Goal: Check status: Check status

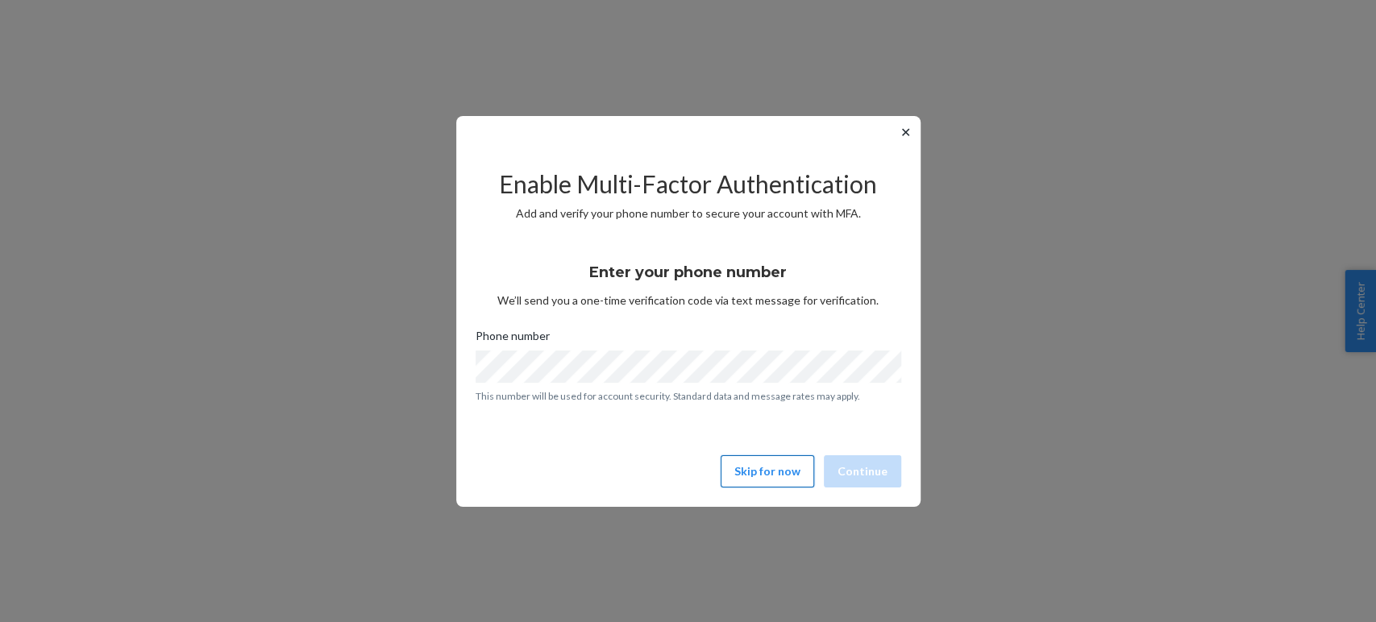
click at [772, 480] on button "Skip for now" at bounding box center [768, 471] width 94 height 32
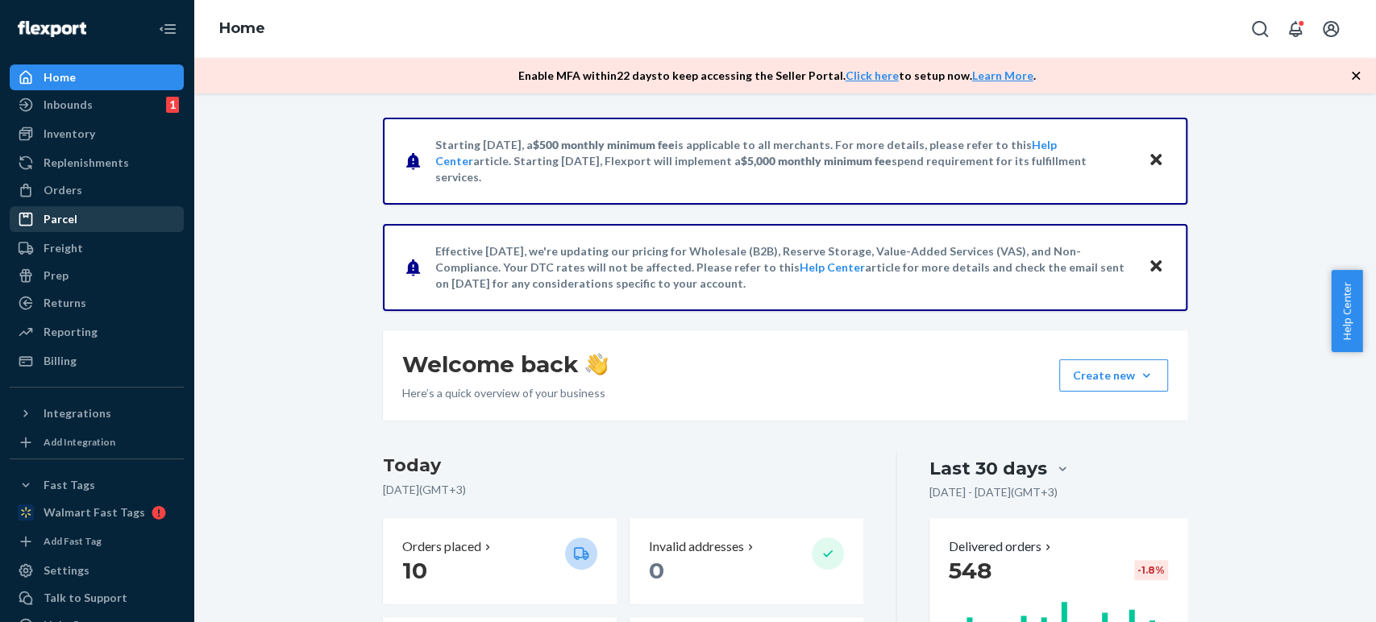
click at [69, 208] on div "Parcel" at bounding box center [96, 219] width 171 height 23
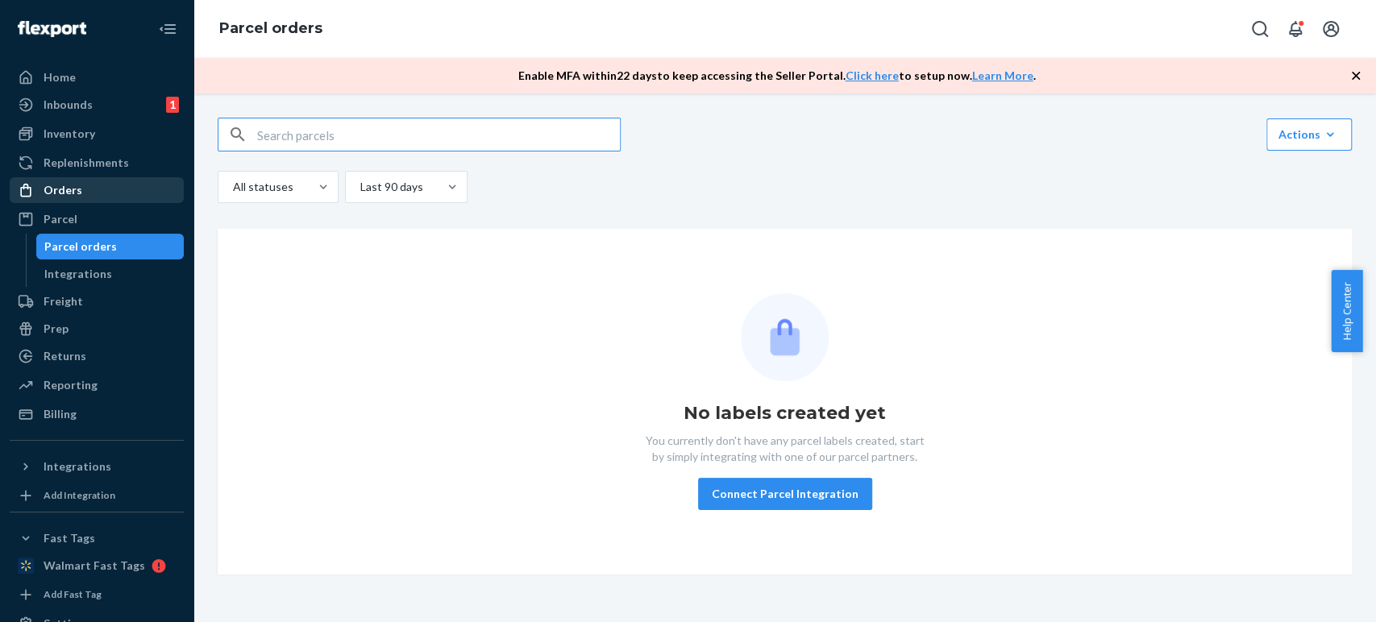
click at [106, 194] on div "Orders" at bounding box center [96, 190] width 171 height 23
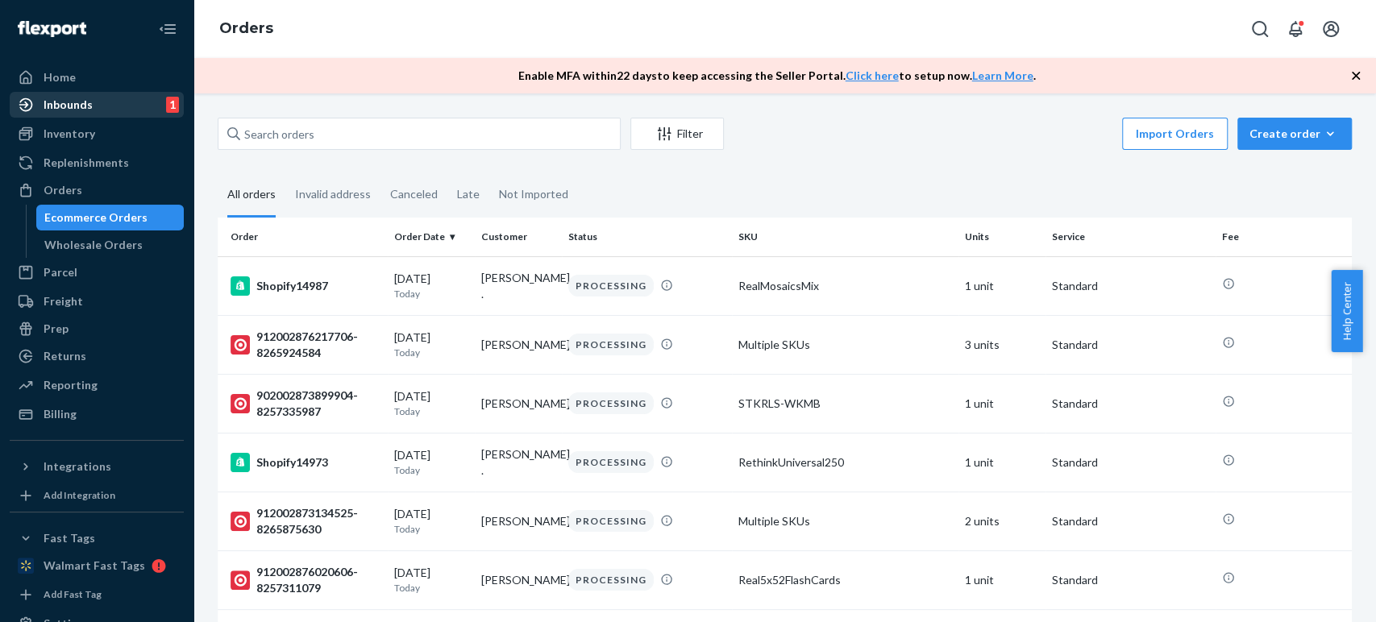
click at [85, 102] on div "Inbounds" at bounding box center [68, 105] width 49 height 16
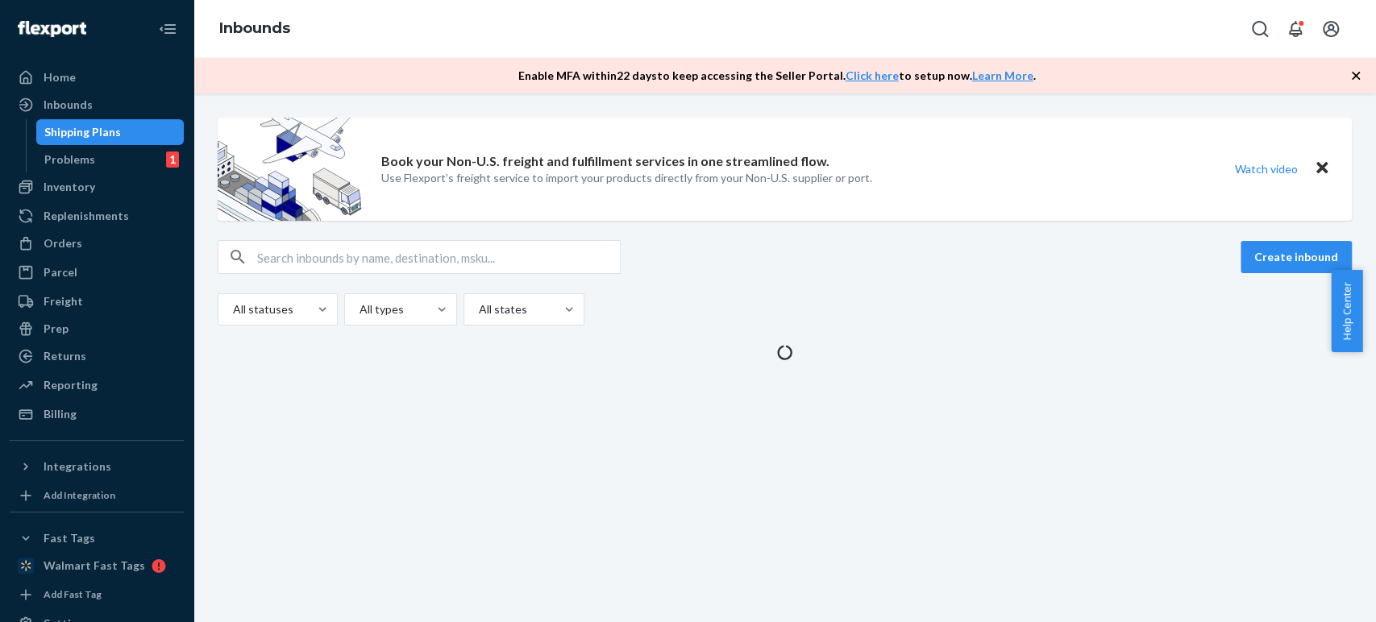
click at [86, 138] on div "Shipping Plans" at bounding box center [82, 132] width 77 height 16
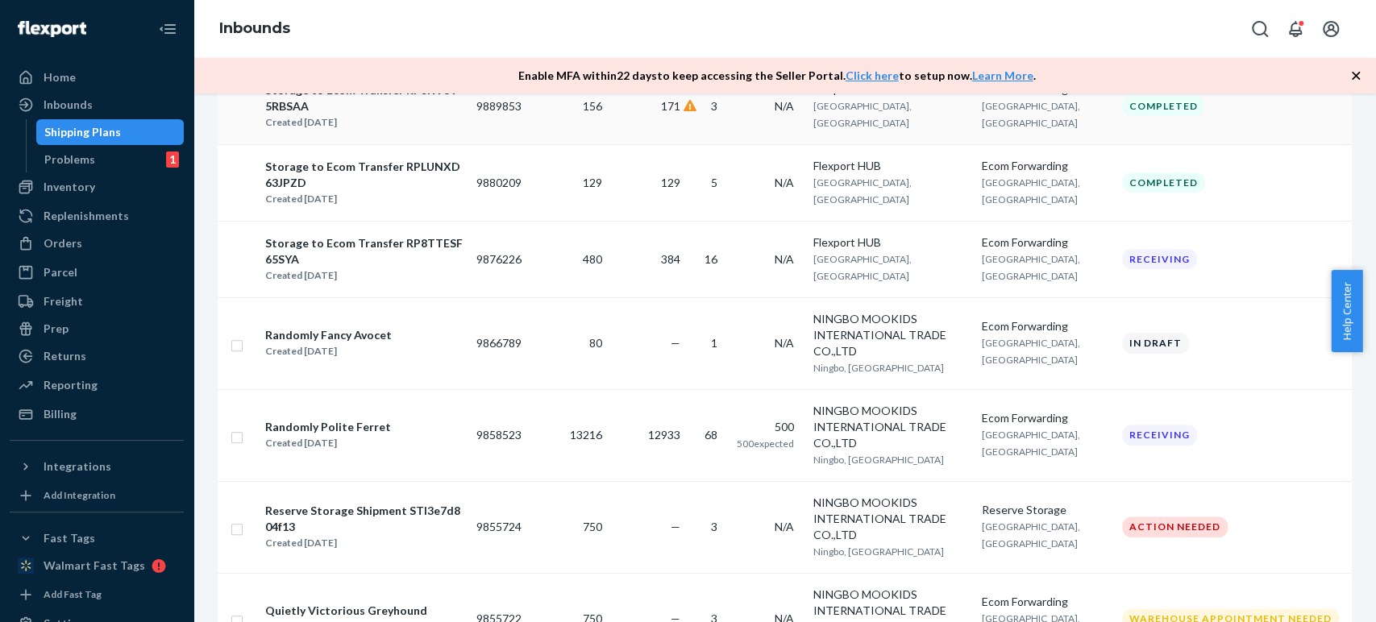
scroll to position [447, 0]
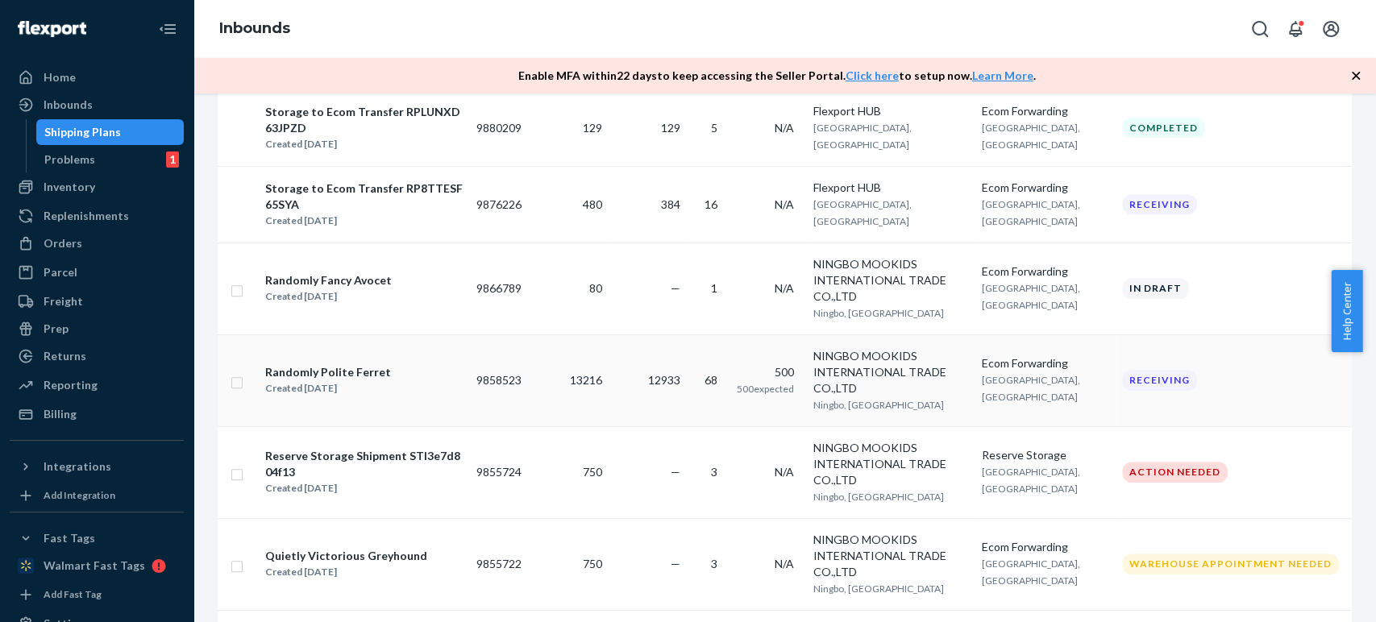
click at [822, 399] on span "Ningbo, [GEOGRAPHIC_DATA]" at bounding box center [878, 405] width 131 height 12
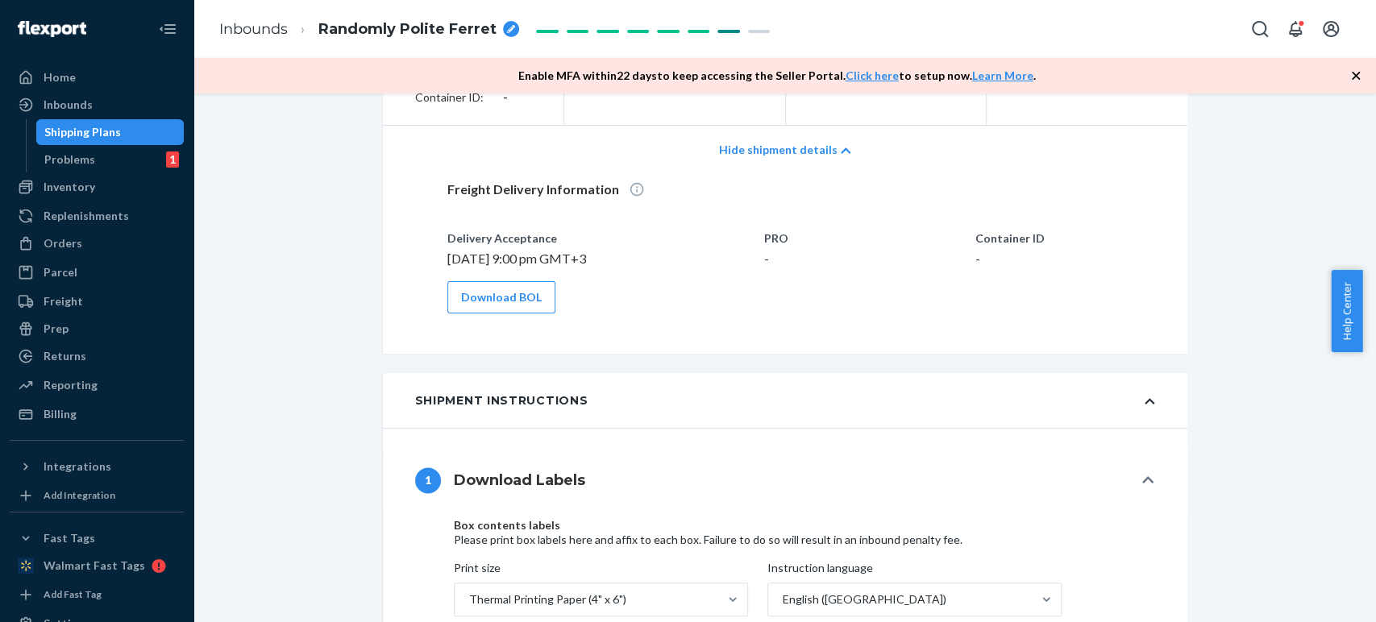
scroll to position [1612, 0]
click at [495, 310] on button "Download BOL" at bounding box center [501, 299] width 108 height 32
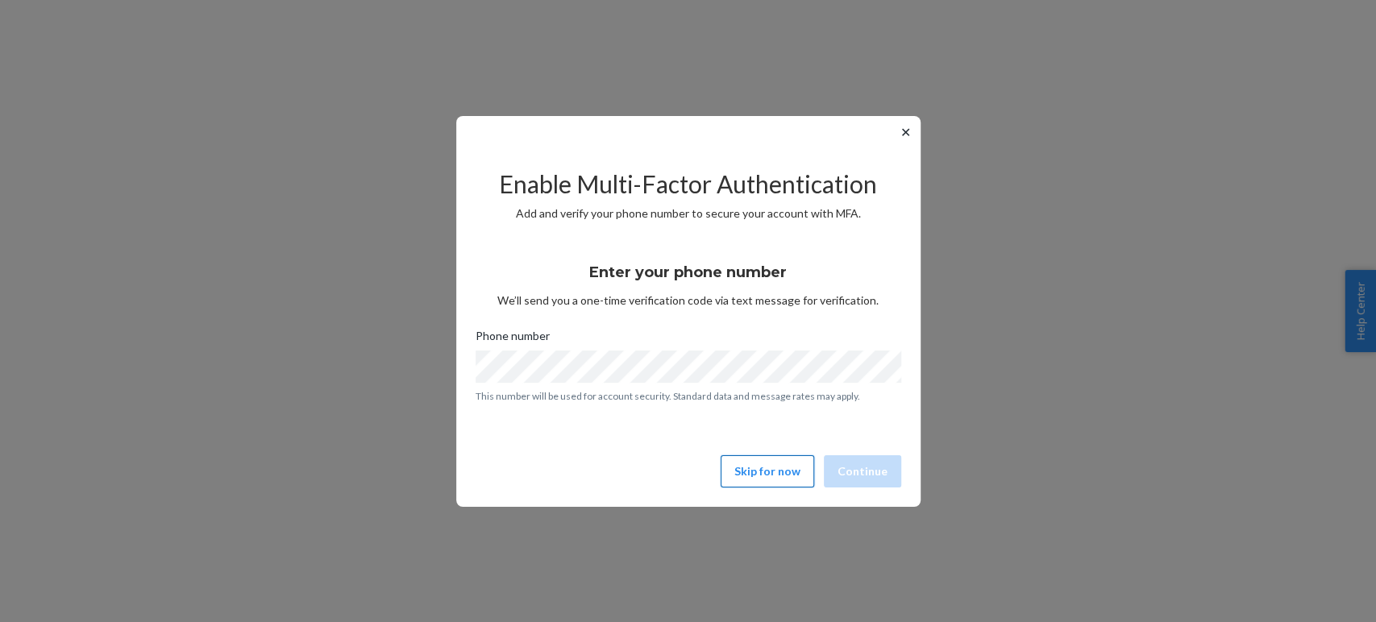
click at [766, 471] on button "Skip for now" at bounding box center [768, 471] width 94 height 32
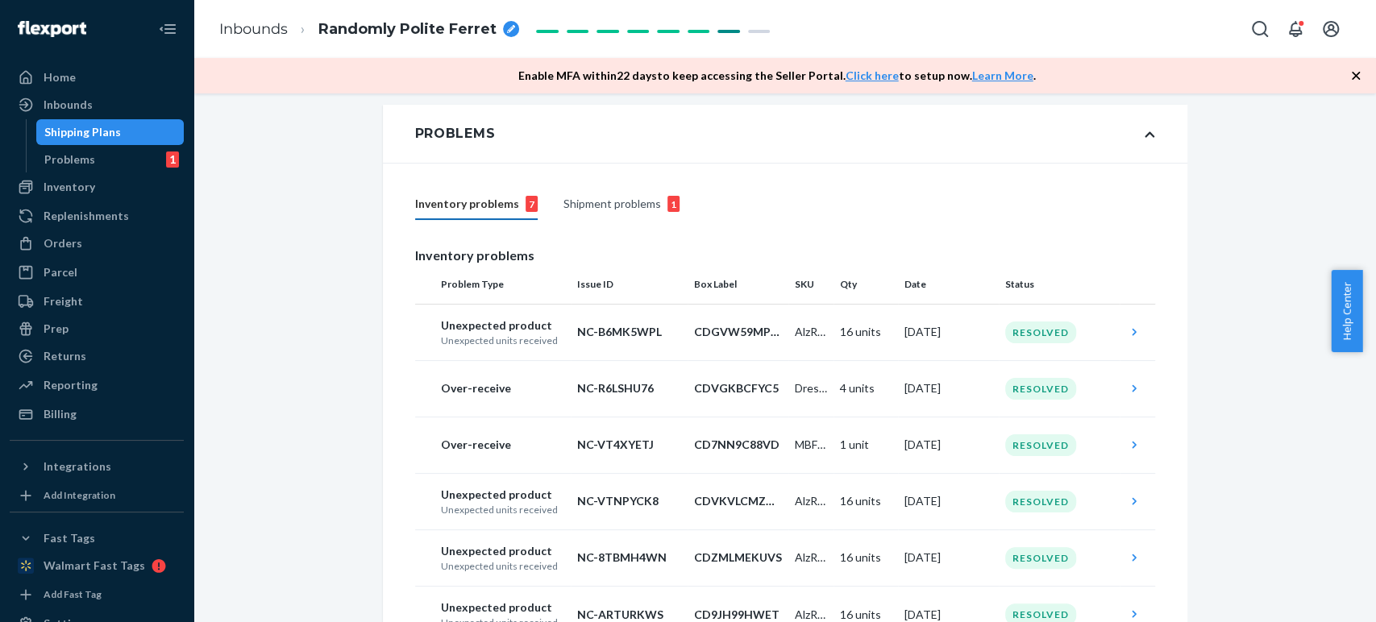
scroll to position [268, 0]
click at [609, 210] on div "Shipment problems 1" at bounding box center [622, 203] width 116 height 31
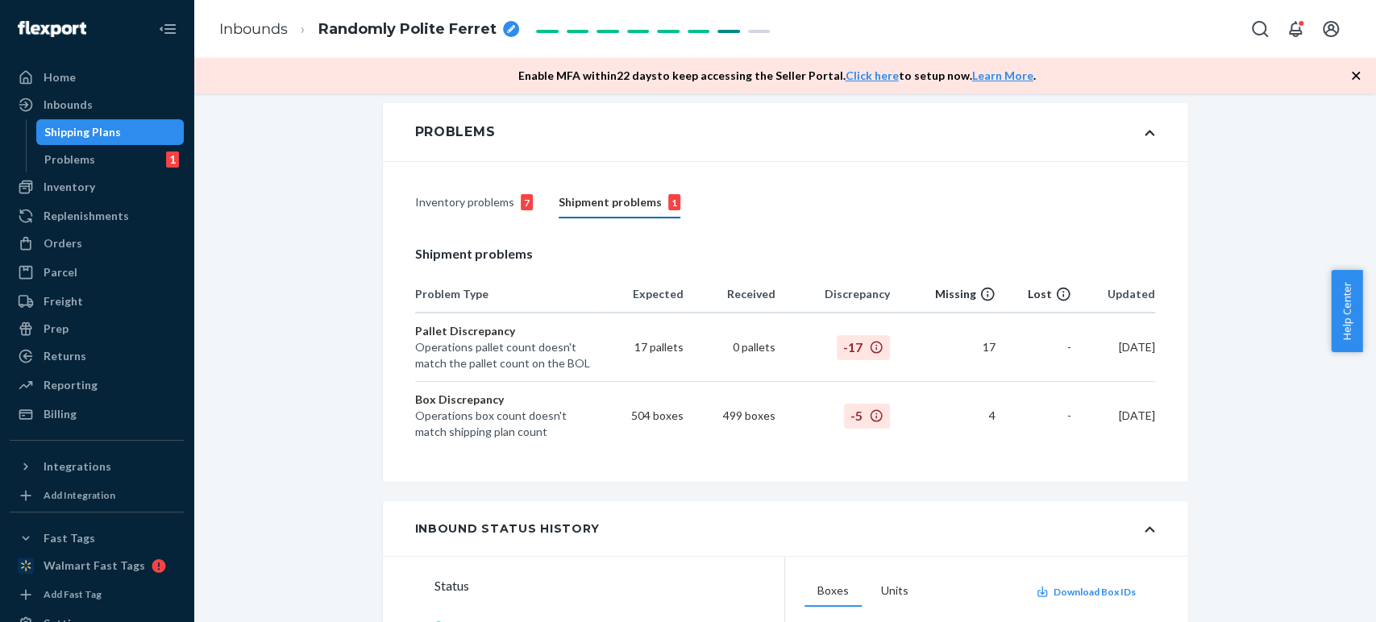
click at [447, 218] on div "Inventory problems 7" at bounding box center [474, 203] width 118 height 31
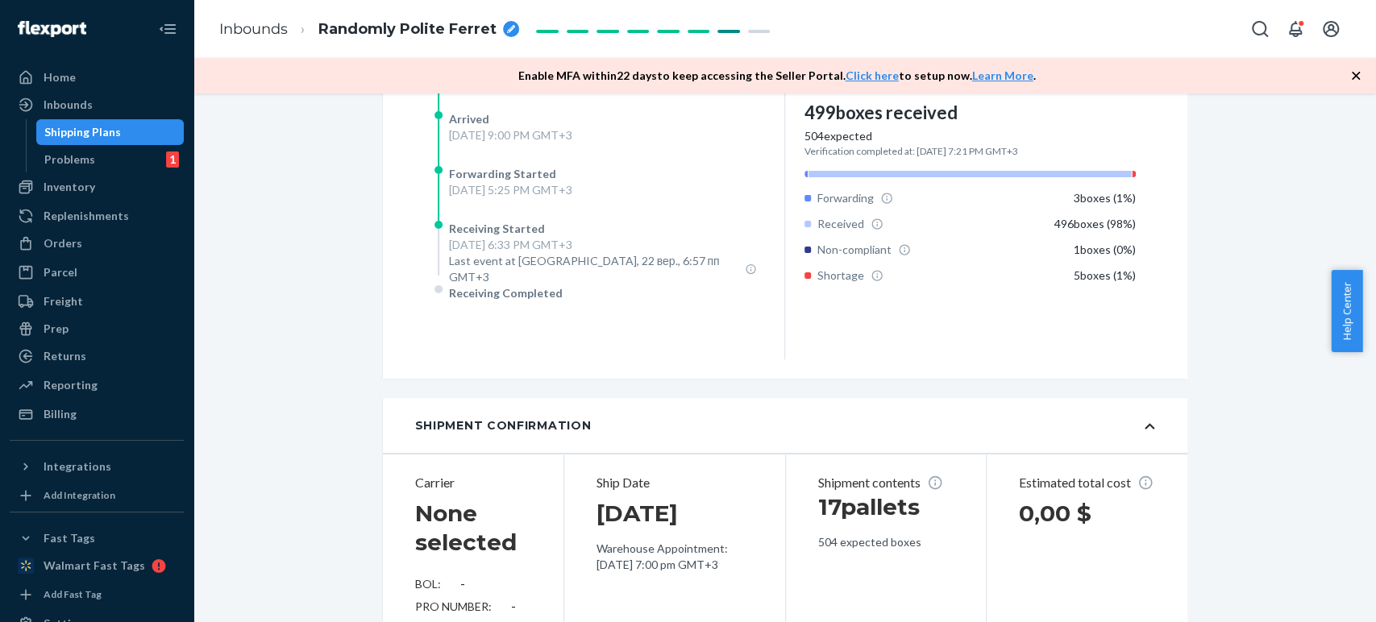
scroll to position [1075, 0]
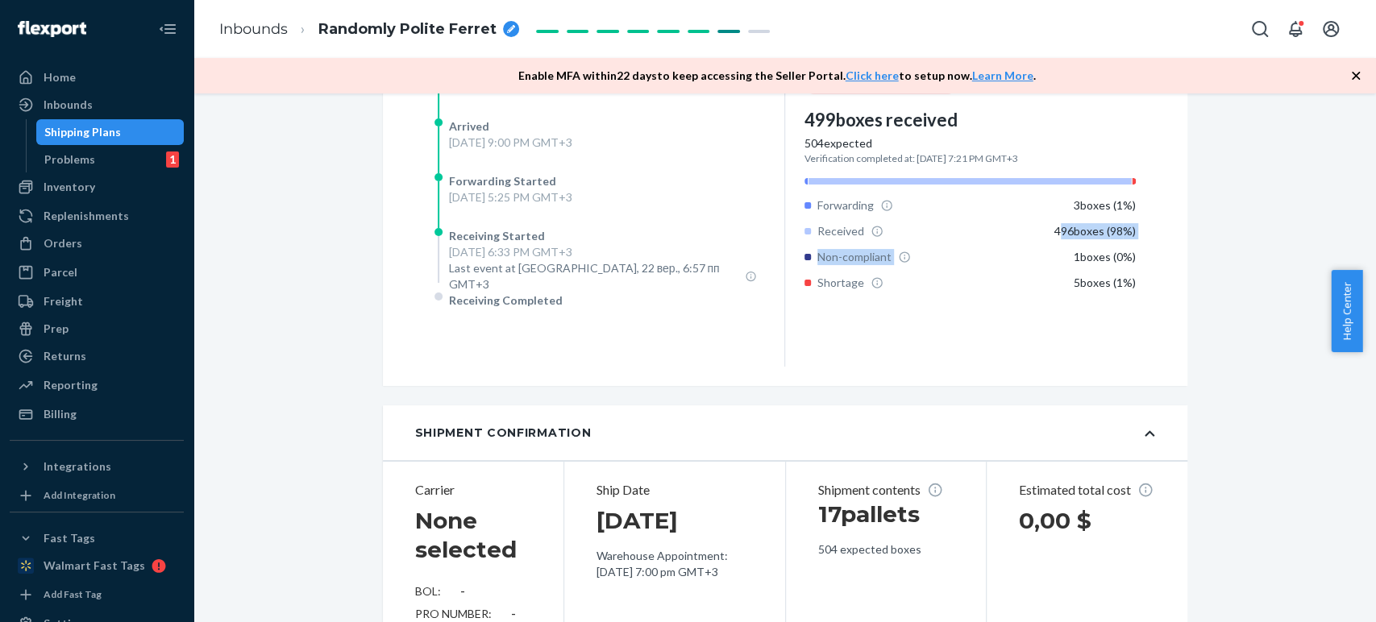
drag, startPoint x: 1052, startPoint y: 254, endPoint x: 1064, endPoint y: 268, distance: 18.9
click at [1064, 268] on div "Forwarding 3 boxes ( 1 %) Received 496 boxes ( 98 %) Non-compliant 1 boxes ( 0 …" at bounding box center [970, 245] width 331 height 94
click at [957, 265] on div "Non-compliant 1 boxes ( 0 %)" at bounding box center [970, 257] width 331 height 16
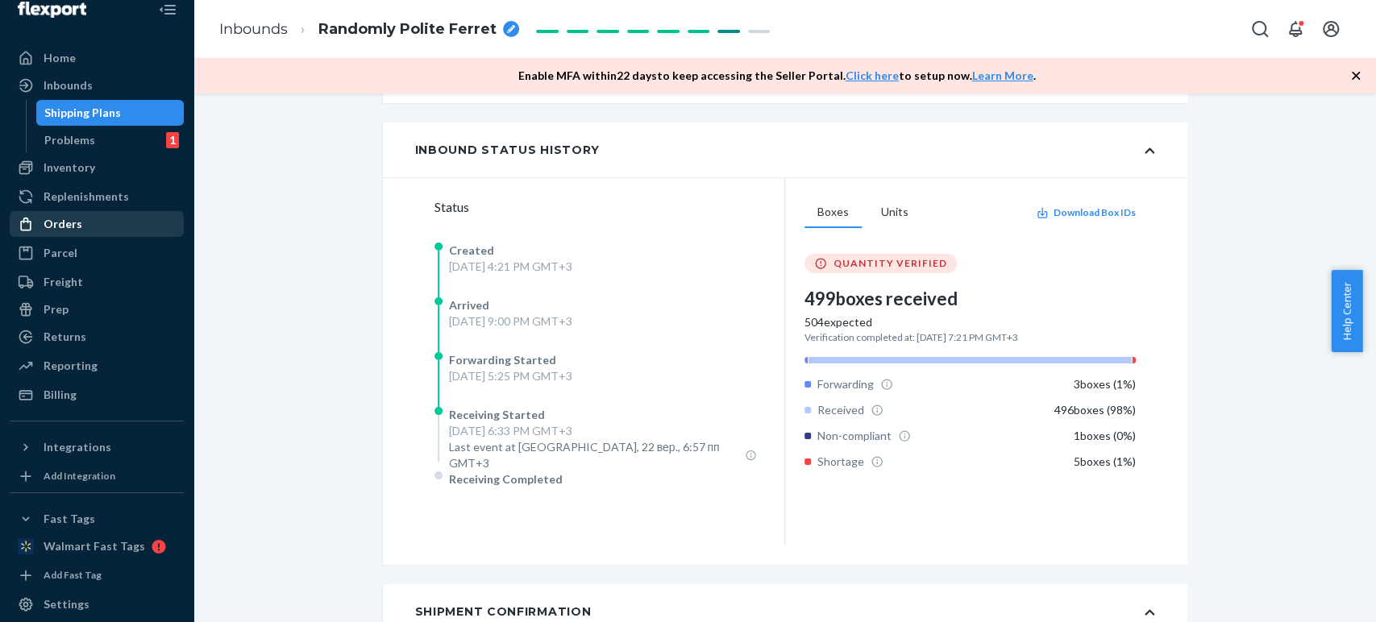
scroll to position [0, 0]
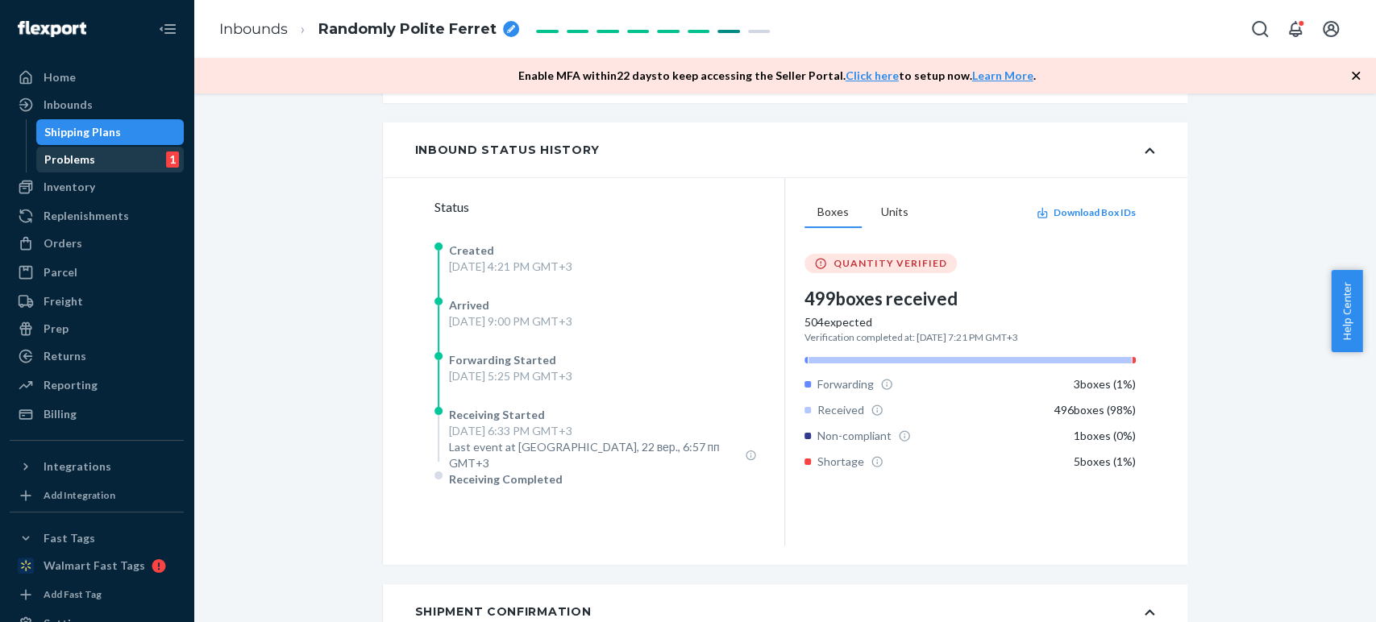
click at [83, 164] on div "Problems" at bounding box center [69, 160] width 51 height 16
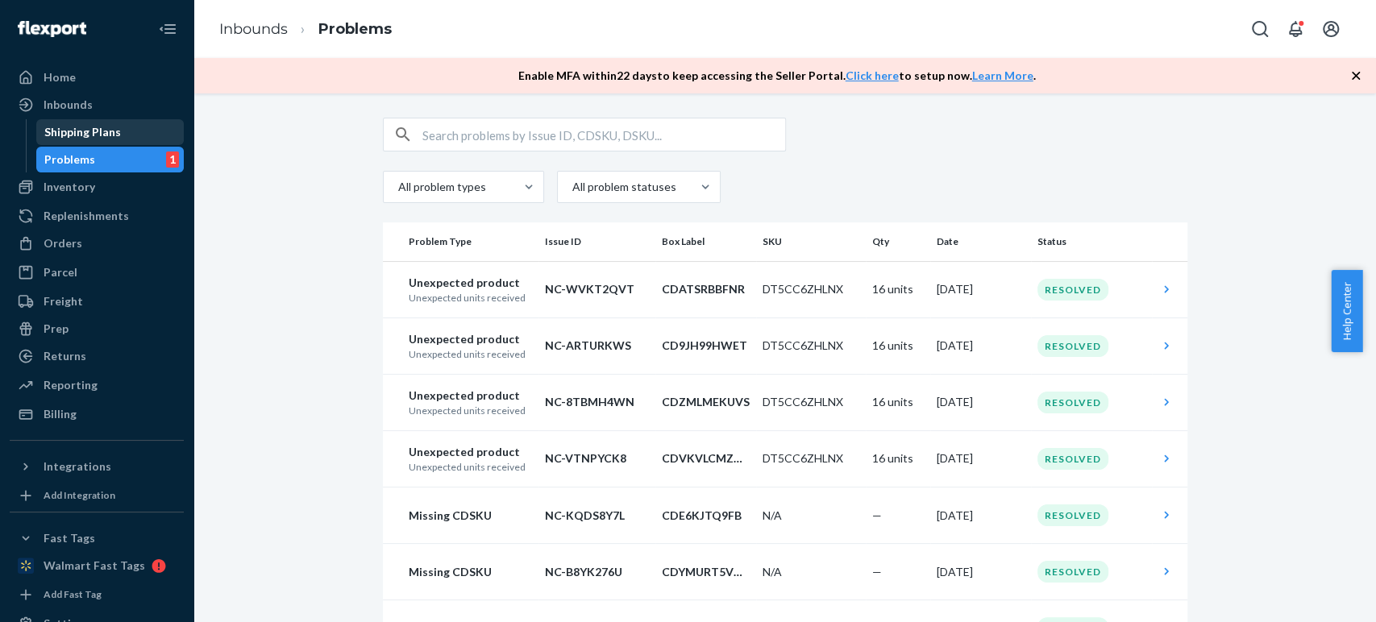
click at [107, 135] on div "Shipping Plans" at bounding box center [82, 132] width 77 height 16
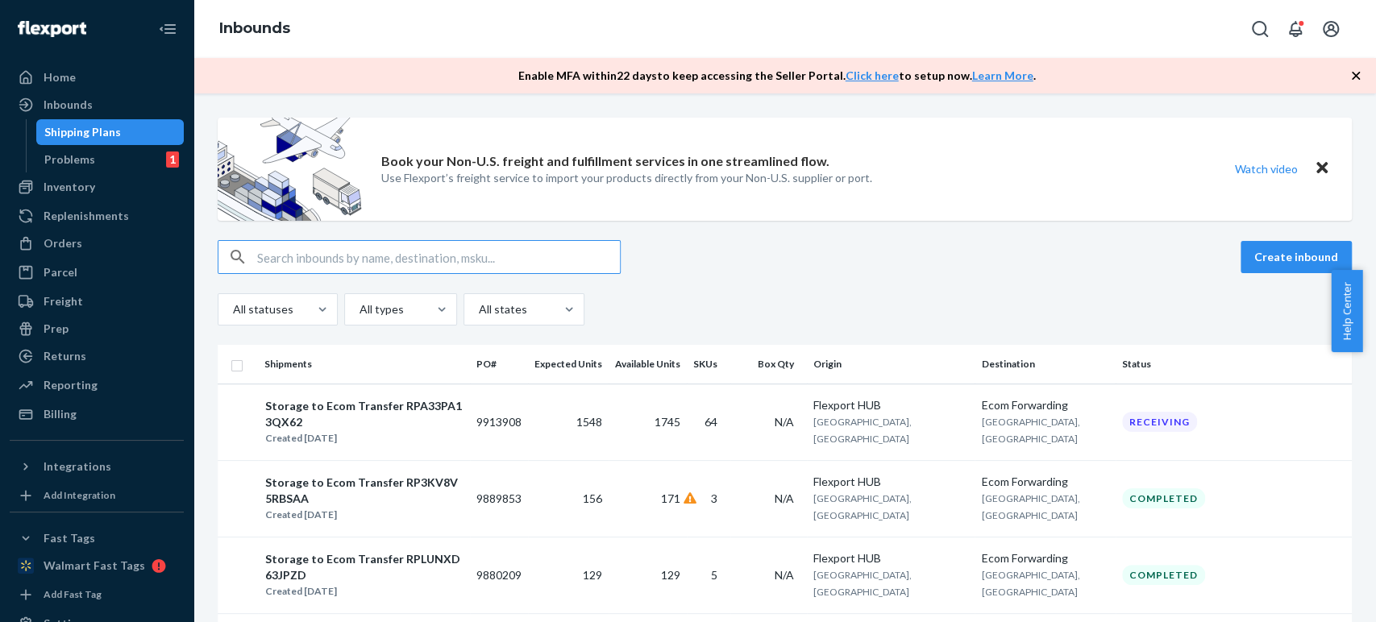
click at [393, 266] on input "text" at bounding box center [438, 257] width 363 height 32
paste input "3098776"
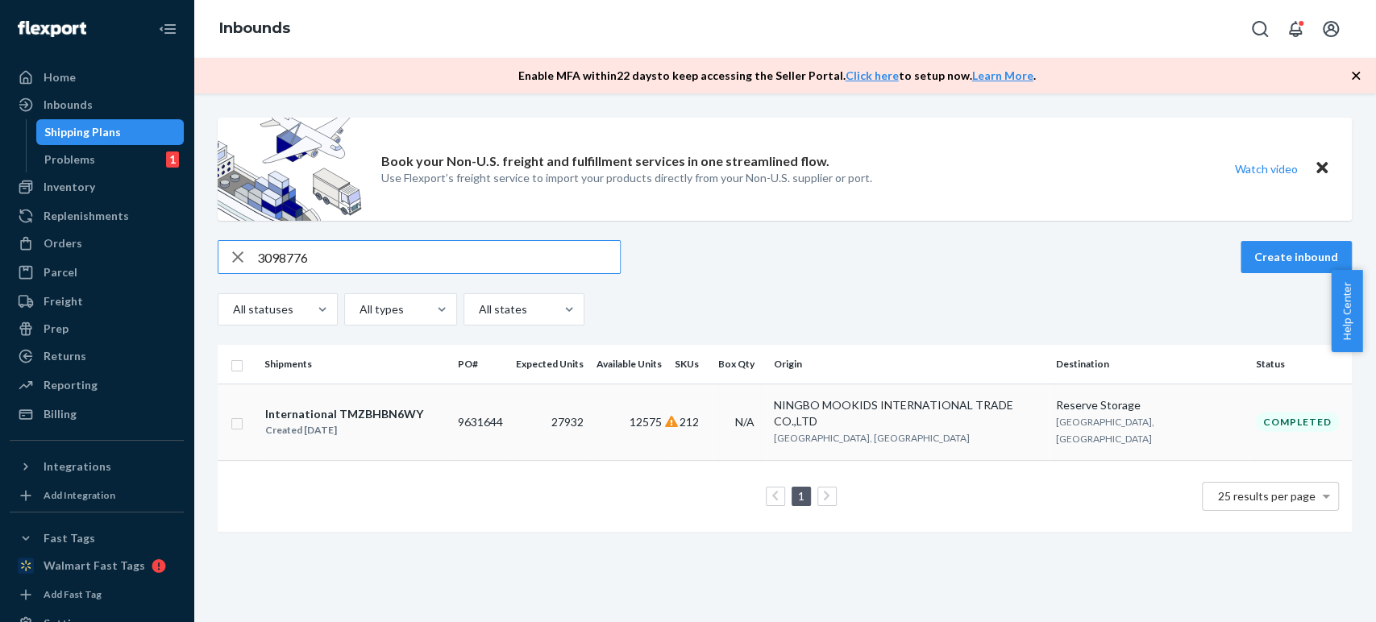
type input "3098776"
click at [916, 406] on div "NINGBO MOOKIDS INTERNATIONAL TRADE CO.,LTD" at bounding box center [908, 413] width 269 height 32
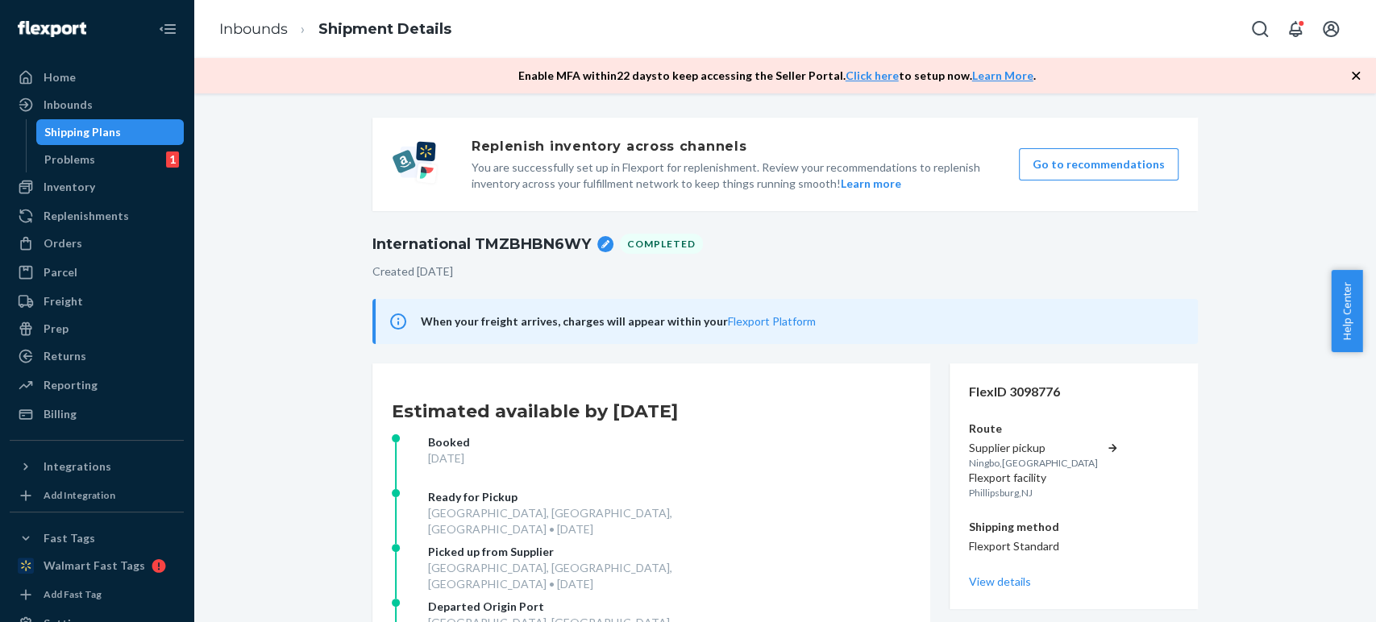
click at [601, 243] on icon at bounding box center [605, 244] width 8 height 8
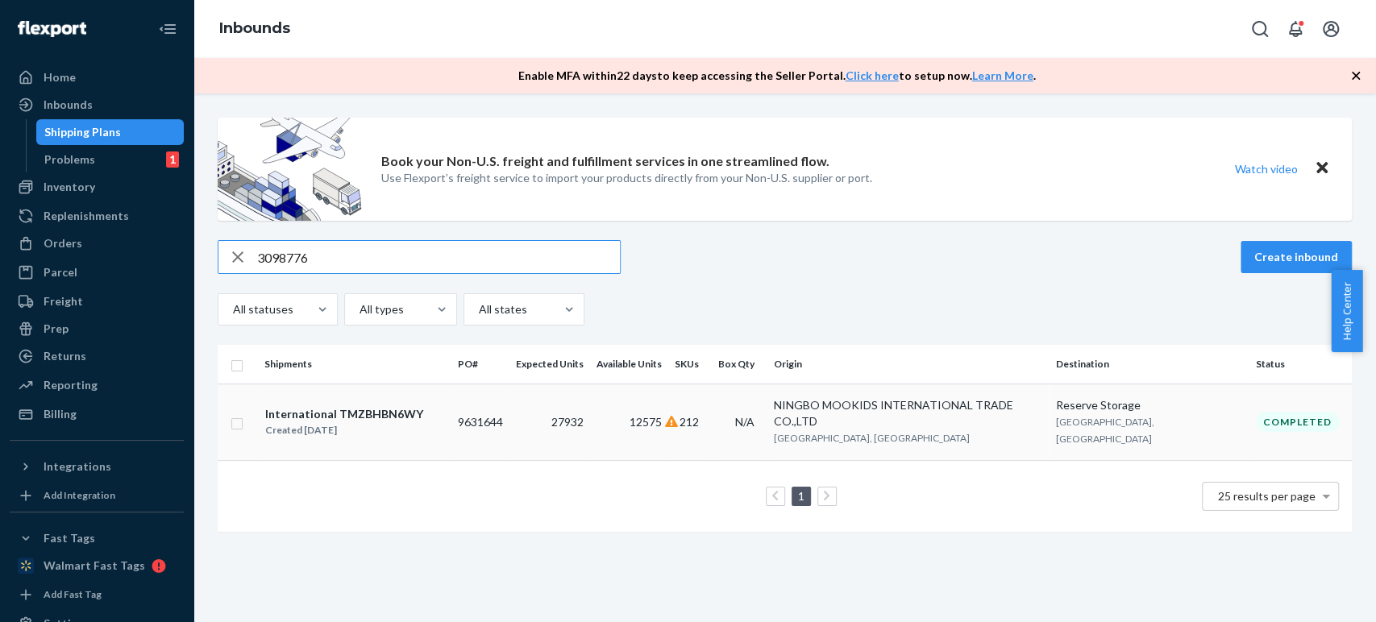
type input "3098776"
click at [301, 422] on div "Created [DATE]" at bounding box center [344, 430] width 158 height 16
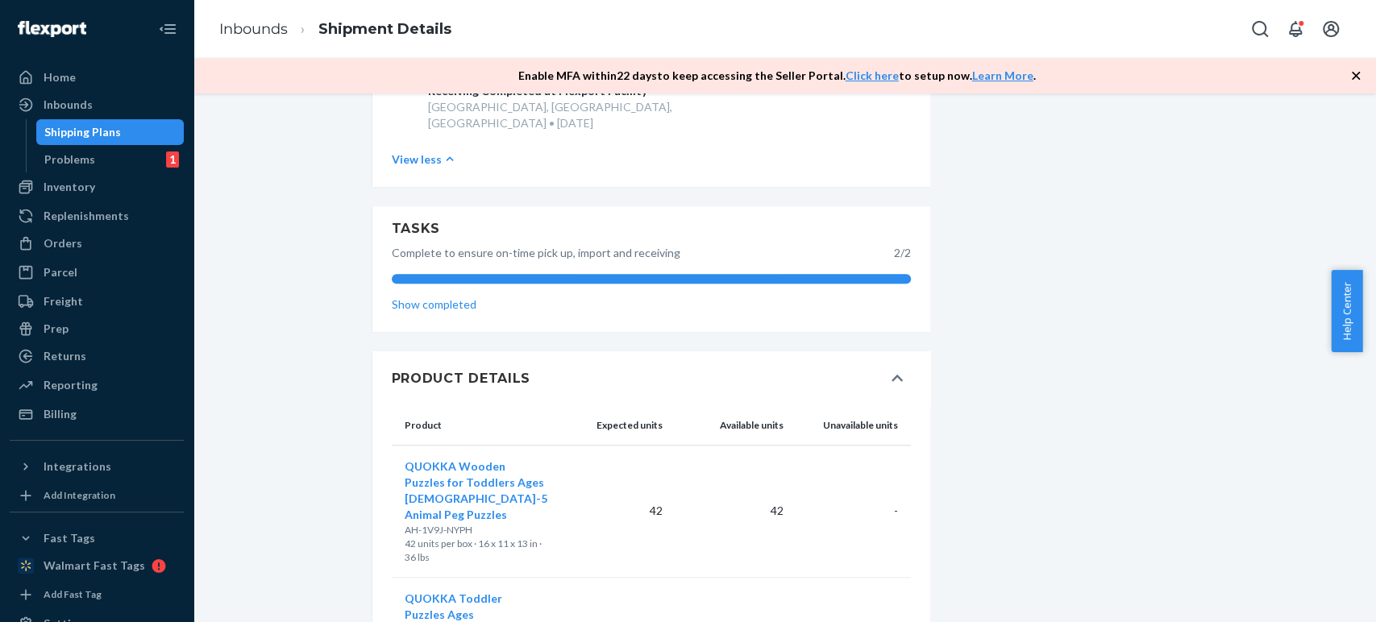
scroll to position [716, 0]
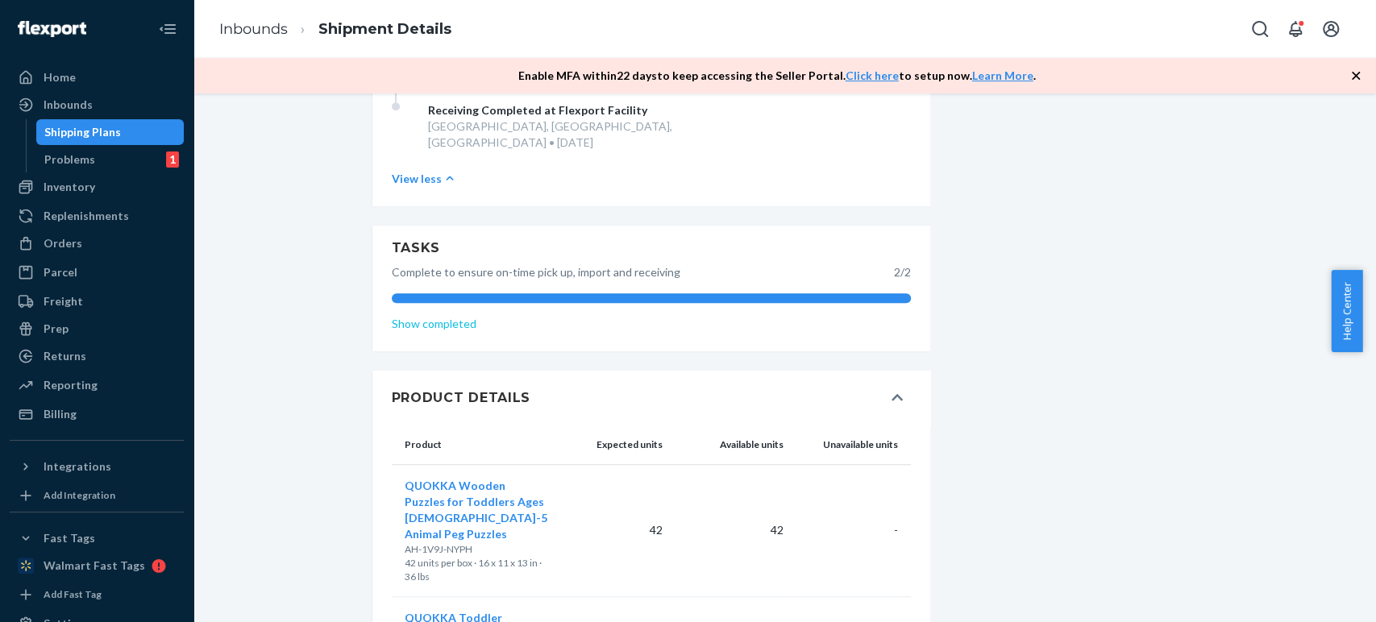
click at [447, 318] on link "Show completed" at bounding box center [651, 324] width 519 height 16
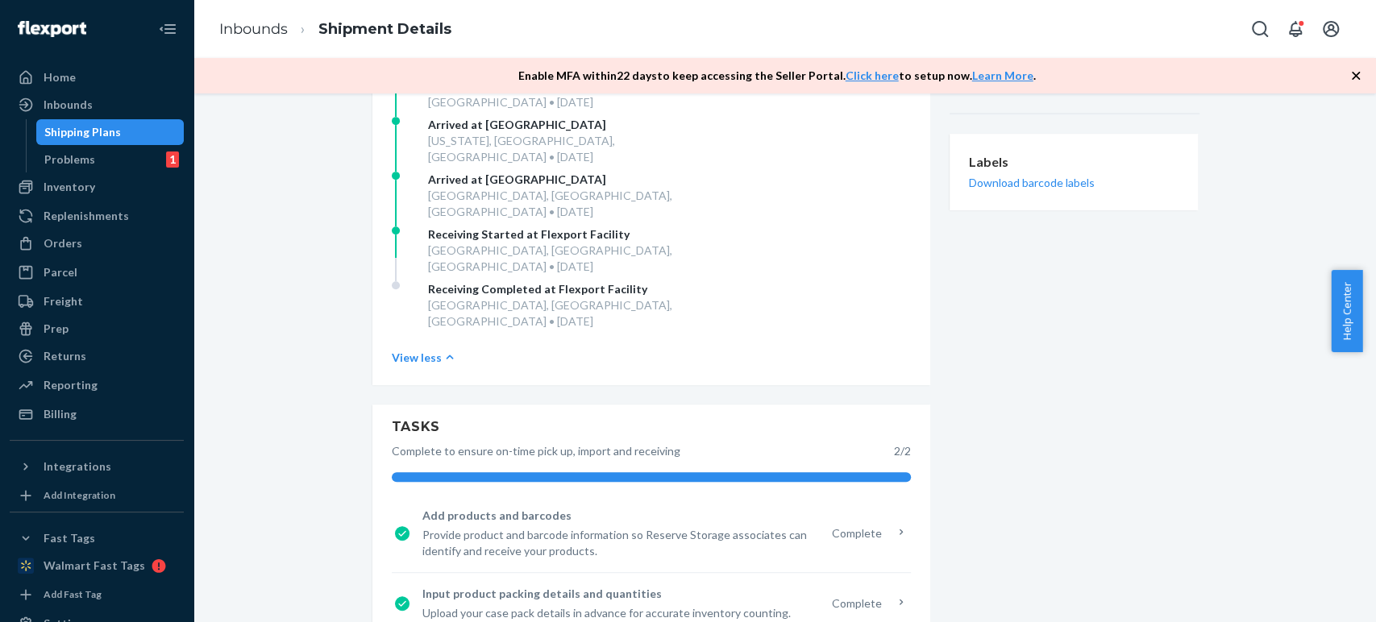
scroll to position [985, 0]
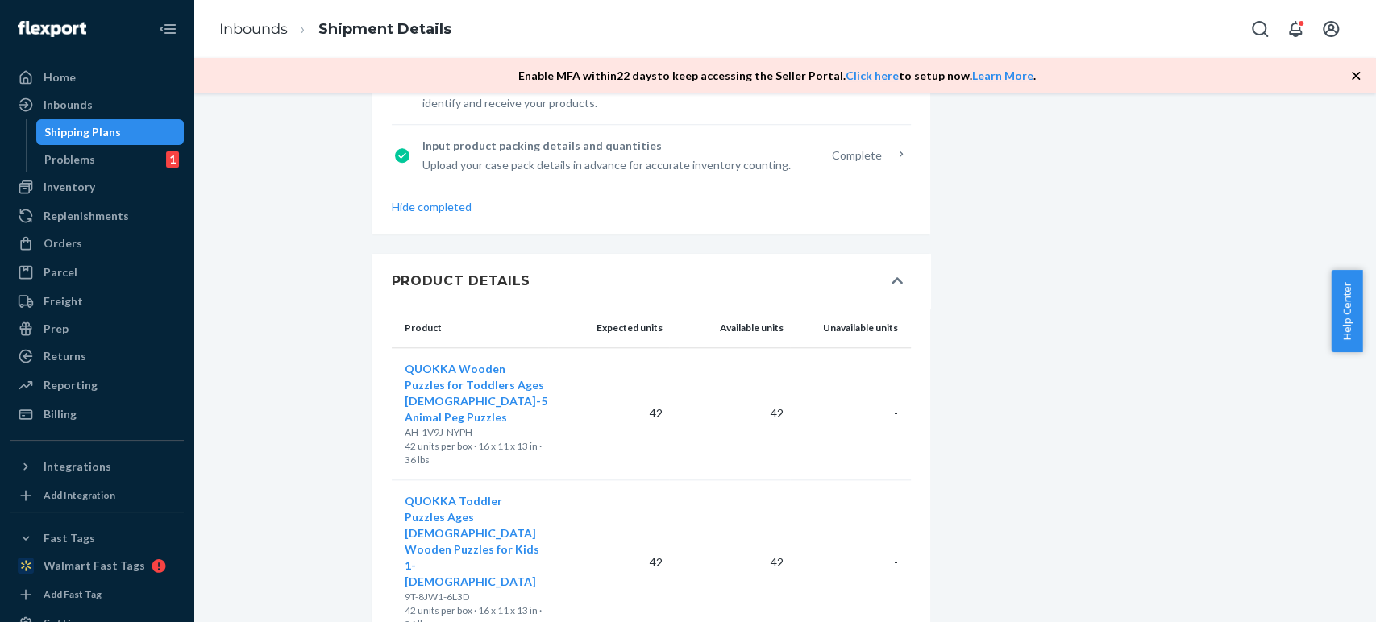
click at [880, 330] on div "Unavailable units" at bounding box center [848, 328] width 102 height 14
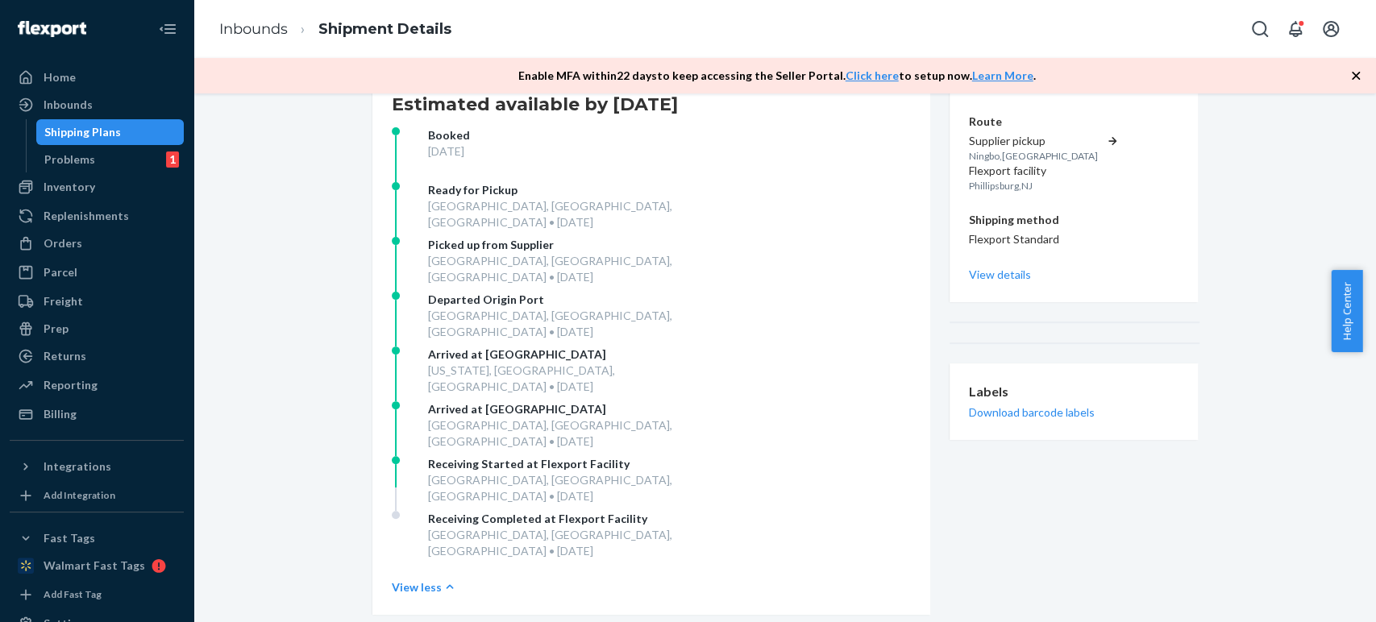
scroll to position [0, 0]
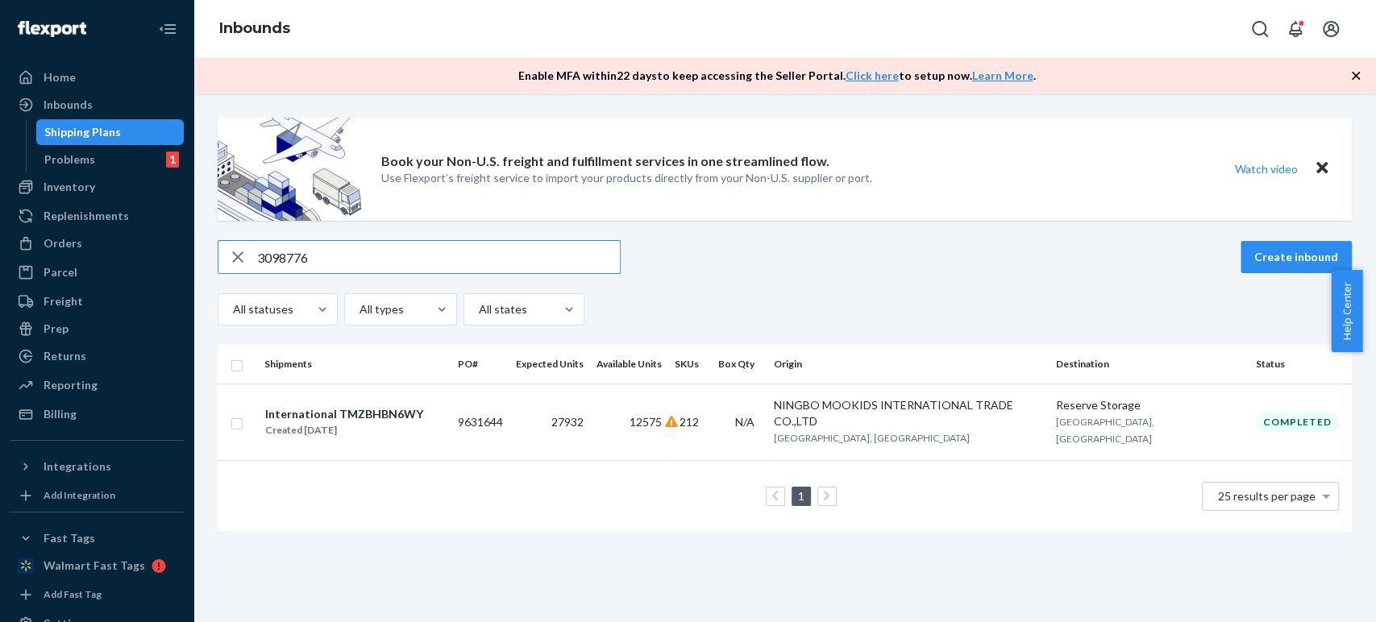
type input "3098776"
